Goal: Register for event/course

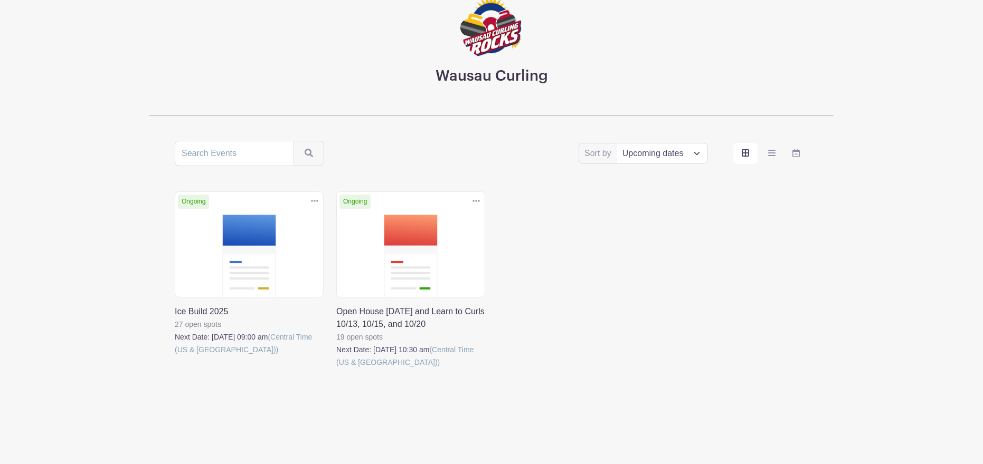
scroll to position [92, 0]
click at [175, 356] on link at bounding box center [175, 356] width 0 height 0
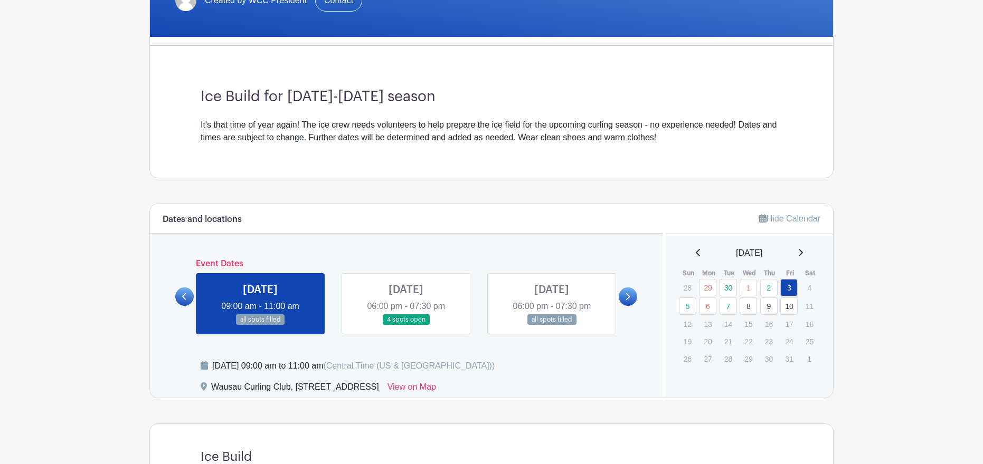
scroll to position [269, 0]
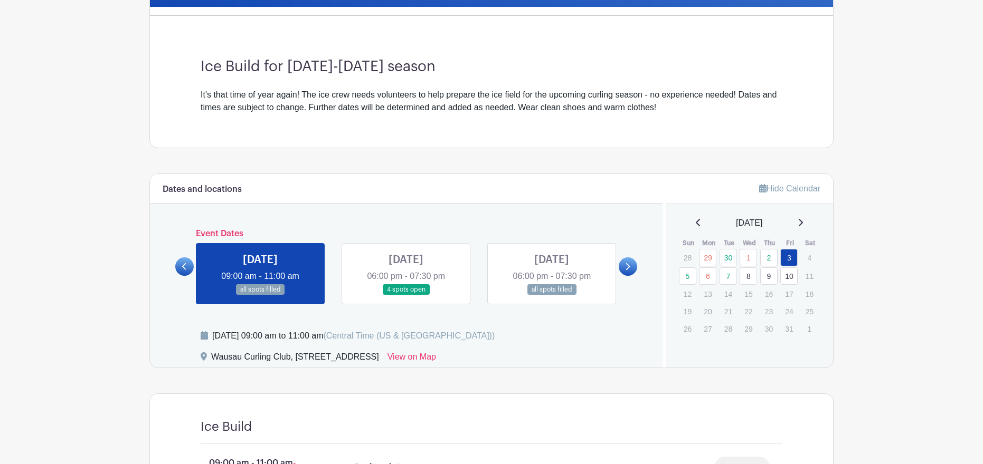
click at [625, 266] on icon at bounding box center [627, 267] width 5 height 8
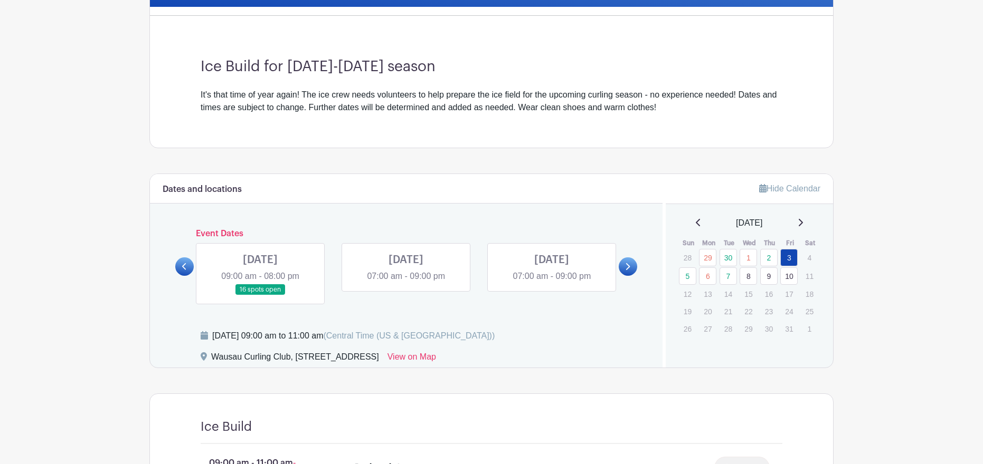
click at [260, 296] on link at bounding box center [260, 296] width 0 height 0
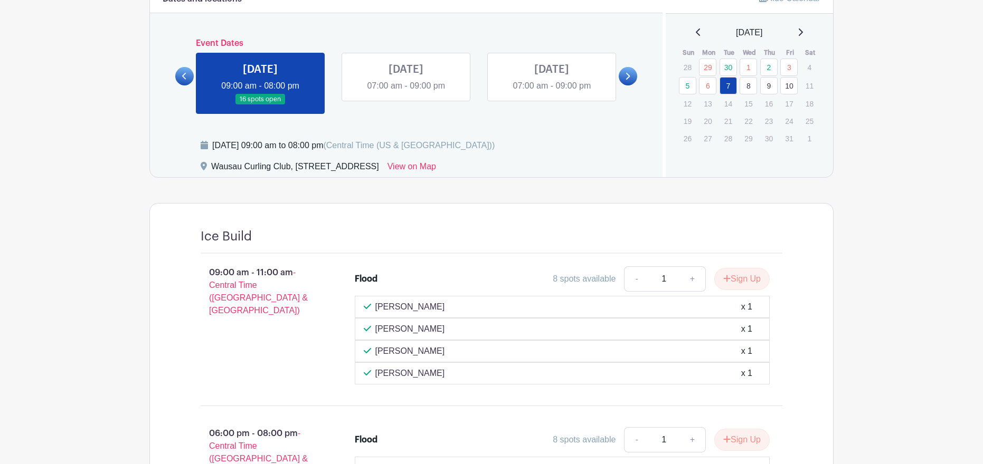
scroll to position [538, 0]
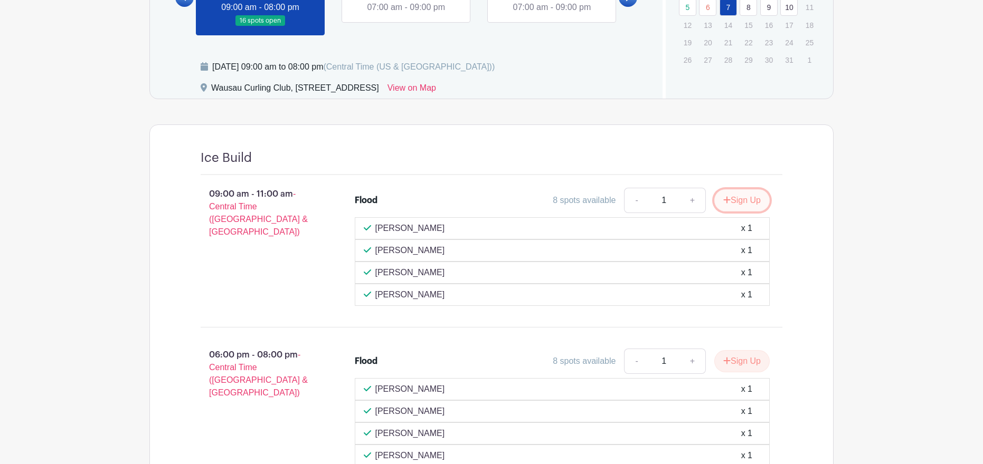
click at [744, 203] on button "Sign Up" at bounding box center [741, 200] width 55 height 22
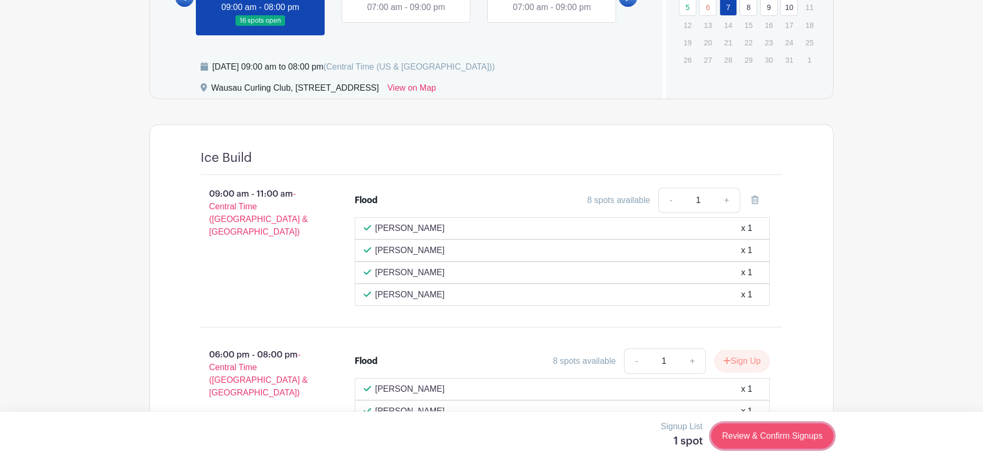
click at [794, 435] on link "Review & Confirm Signups" at bounding box center [772, 436] width 122 height 25
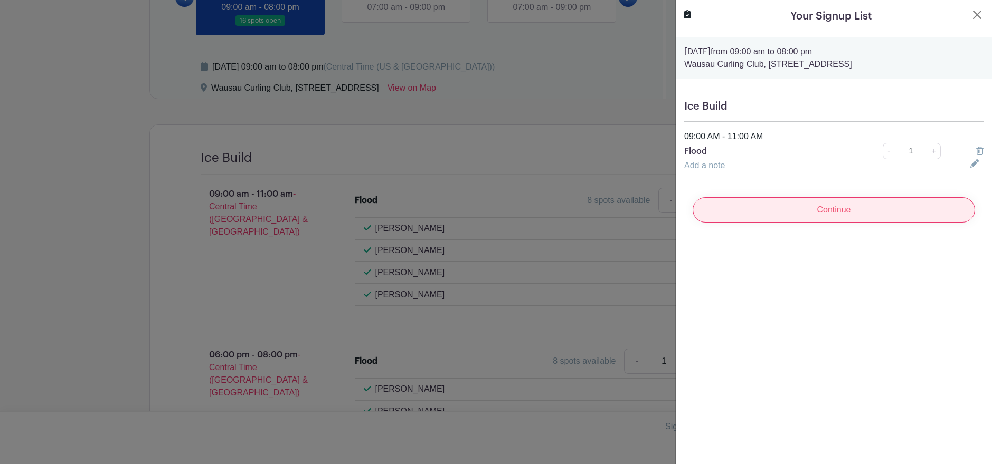
click at [793, 210] on input "Continue" at bounding box center [834, 209] width 282 height 25
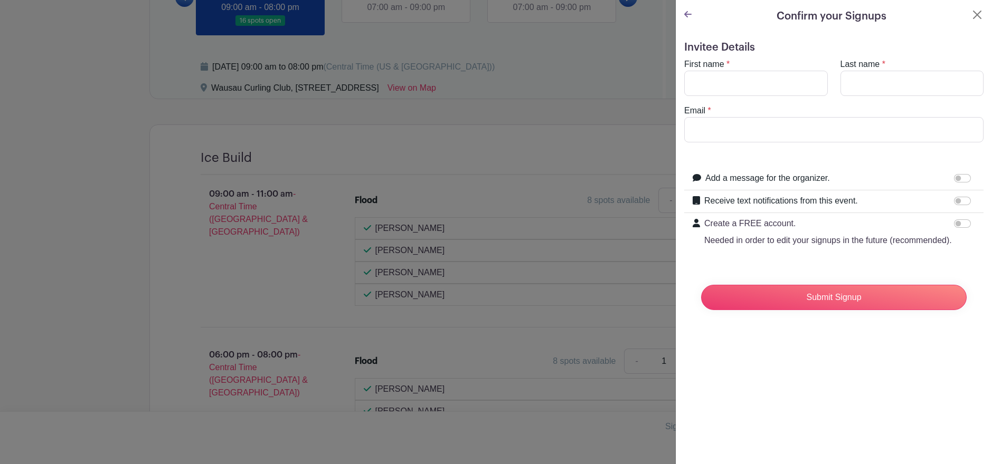
type input "[PERSON_NAME][EMAIL_ADDRESS][DOMAIN_NAME]"
click at [724, 85] on input "First name" at bounding box center [756, 83] width 144 height 25
type input "[PERSON_NAME]"
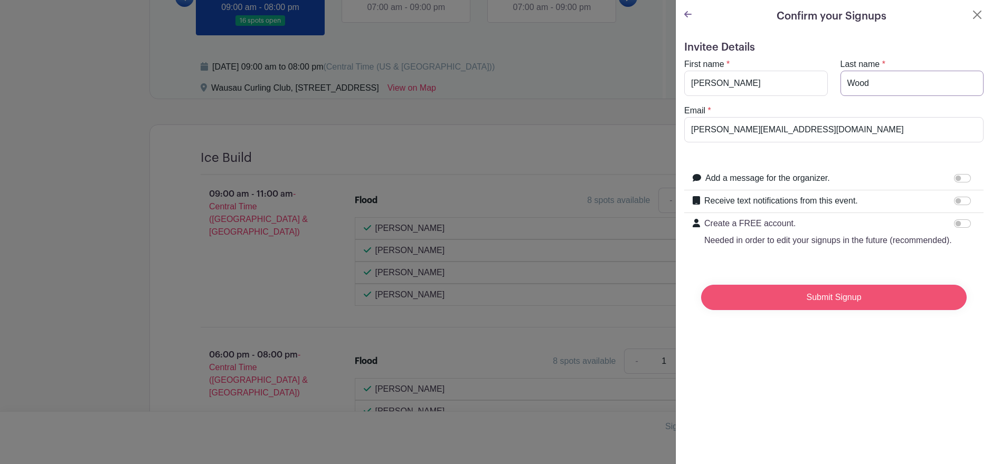
type input "Wood"
click at [801, 308] on input "Submit Signup" at bounding box center [834, 297] width 266 height 25
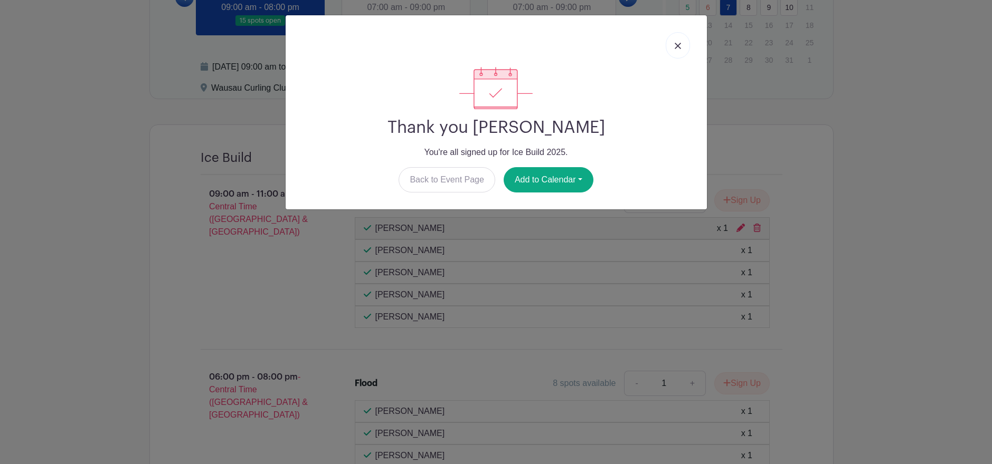
click at [677, 46] on img at bounding box center [678, 46] width 6 height 6
